Goal: Information Seeking & Learning: Learn about a topic

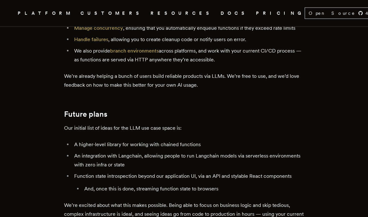
scroll to position [1427, 0]
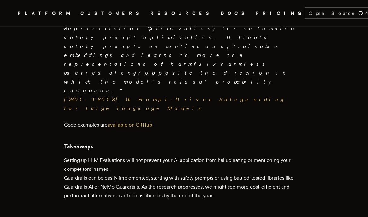
scroll to position [2513, 0]
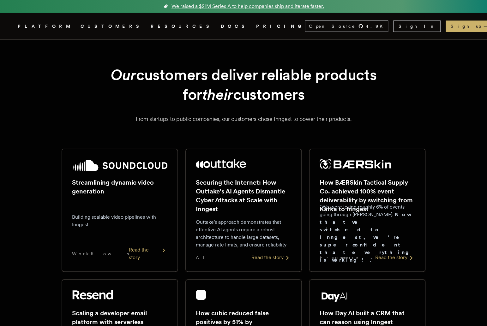
scroll to position [197, 0]
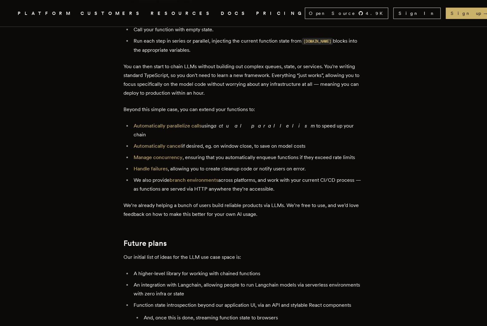
scroll to position [1539, 0]
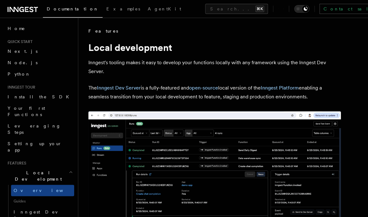
click at [272, 125] on img at bounding box center [214, 186] width 253 height 151
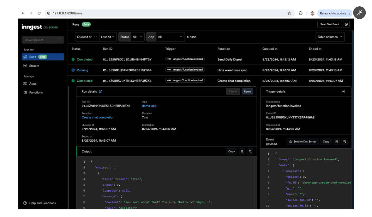
click at [341, 89] on img at bounding box center [186, 108] width 336 height 201
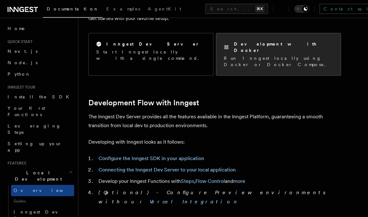
scroll to position [260, 0]
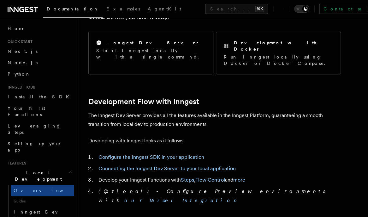
click at [88, 173] on ol "Configure the Inngest SDK in your application Connecting the Inngest Dev Server…" at bounding box center [214, 179] width 253 height 52
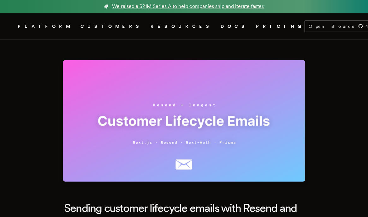
scroll to position [2627, 0]
